Goal: Transaction & Acquisition: Obtain resource

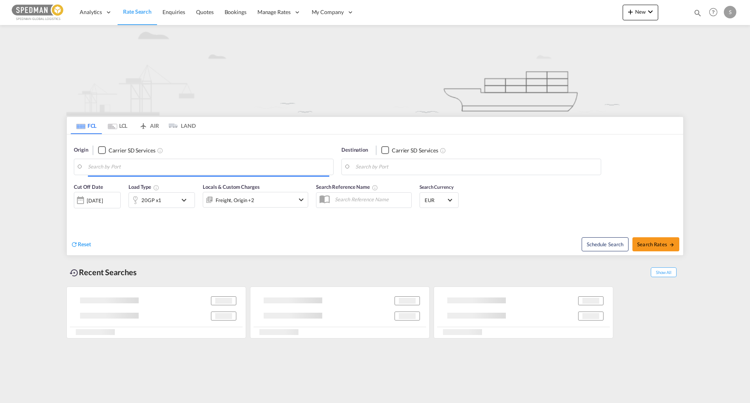
type input "[GEOGRAPHIC_DATA] ([GEOGRAPHIC_DATA]), DKCPH"
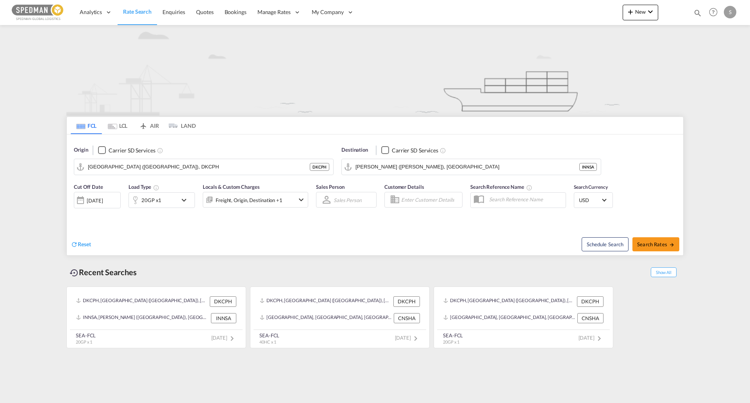
click at [175, 204] on div "20GP x1" at bounding box center [153, 200] width 48 height 16
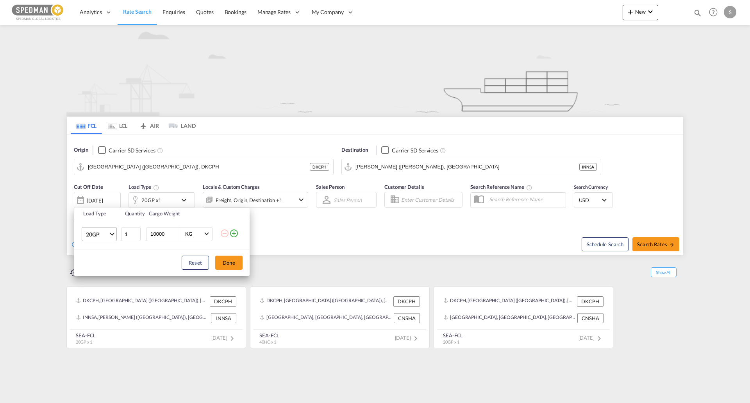
click at [98, 236] on span "20GP" at bounding box center [97, 234] width 23 height 8
click at [97, 234] on div "20GP" at bounding box center [93, 234] width 14 height 8
click at [97, 233] on span "20GP" at bounding box center [97, 234] width 23 height 8
click at [106, 257] on md-option "40GP" at bounding box center [106, 252] width 53 height 19
click at [202, 166] on div "Load Type Quantity Cargo Weight 40GP 1 10000 KG KG Load type addition is restri…" at bounding box center [375, 201] width 750 height 403
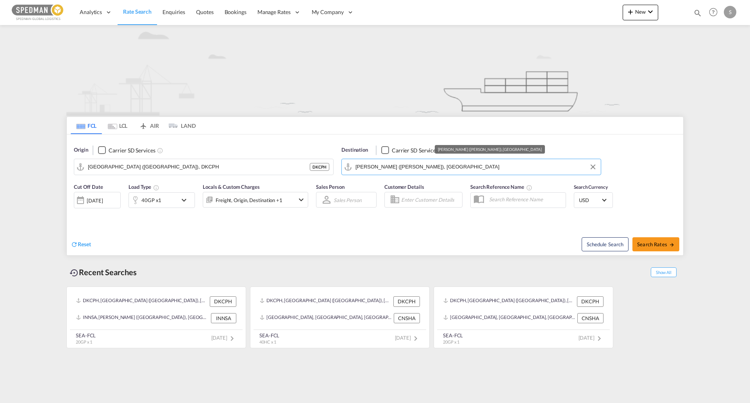
click at [394, 164] on input "[PERSON_NAME] ([PERSON_NAME]), [GEOGRAPHIC_DATA]" at bounding box center [475, 167] width 241 height 12
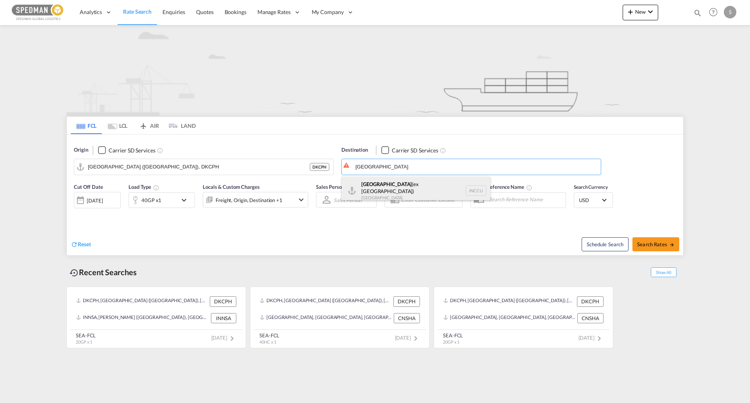
click at [407, 185] on div "[GEOGRAPHIC_DATA] (ex [GEOGRAPHIC_DATA]) [GEOGRAPHIC_DATA] INCCU" at bounding box center [416, 190] width 148 height 28
type input "[GEOGRAPHIC_DATA] (ex [GEOGRAPHIC_DATA]), INCCU"
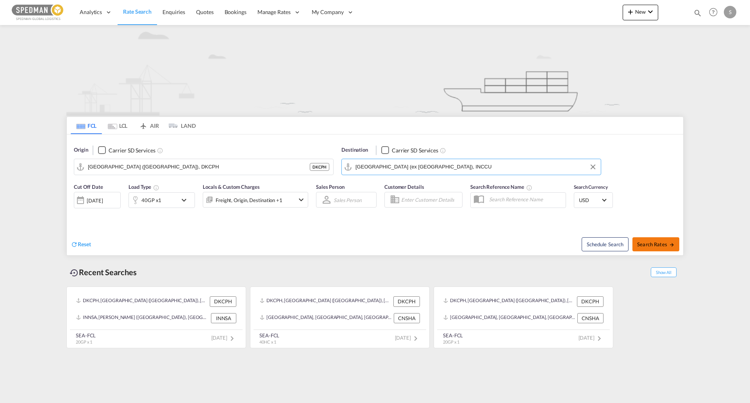
click at [650, 244] on span "Search Rates" at bounding box center [655, 244] width 37 height 6
type input "DKCPH to INCCU / [DATE]"
